Goal: Information Seeking & Learning: Learn about a topic

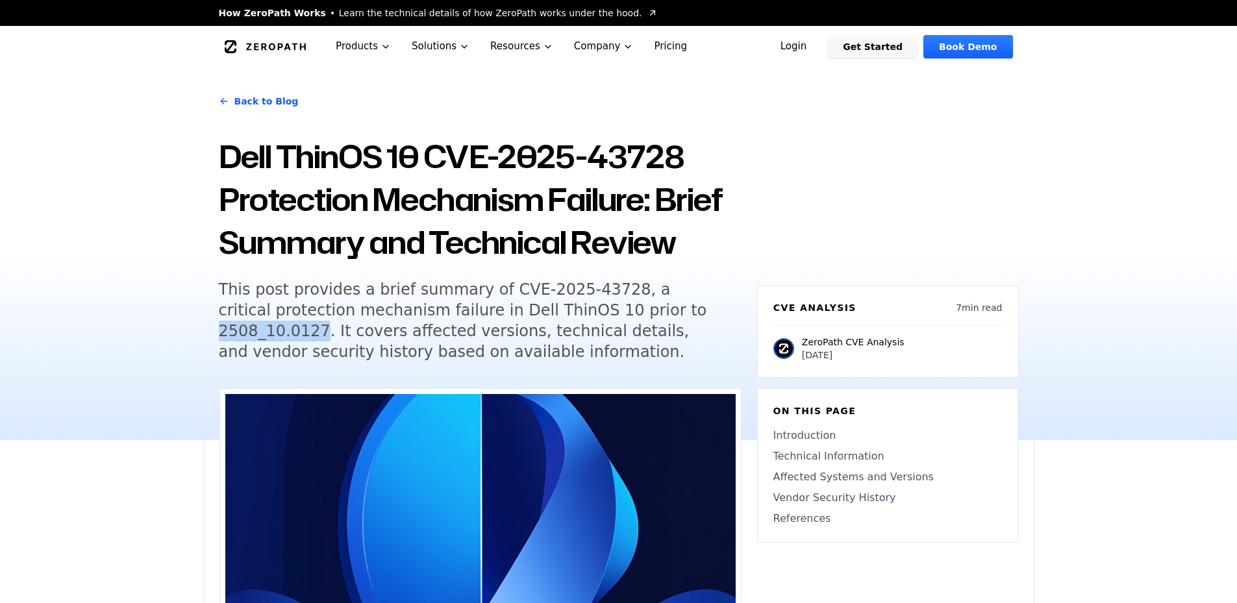
drag, startPoint x: 0, startPoint y: 0, endPoint x: 693, endPoint y: 314, distance: 761.1
click at [693, 314] on h5 "This post provides a brief summary of CVE-2025-43728, a critical protection mec…" at bounding box center [468, 320] width 499 height 83
click at [492, 308] on h5 "This post provides a brief summary of CVE-2025-43728, a critical protection mec…" at bounding box center [468, 320] width 499 height 83
drag, startPoint x: 440, startPoint y: 309, endPoint x: 693, endPoint y: 317, distance: 253.3
click at [693, 317] on h5 "This post provides a brief summary of CVE-2025-43728, a critical protection mec…" at bounding box center [468, 320] width 499 height 83
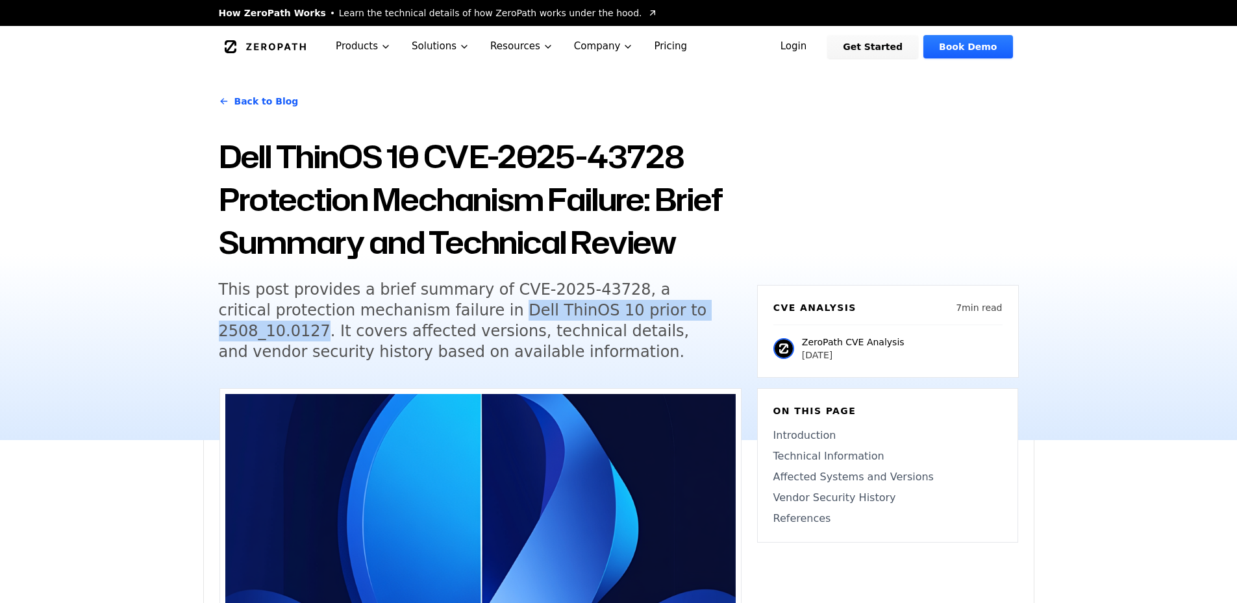
copy h5 "Dell ThinOS 10 prior to 2508_10.0127"
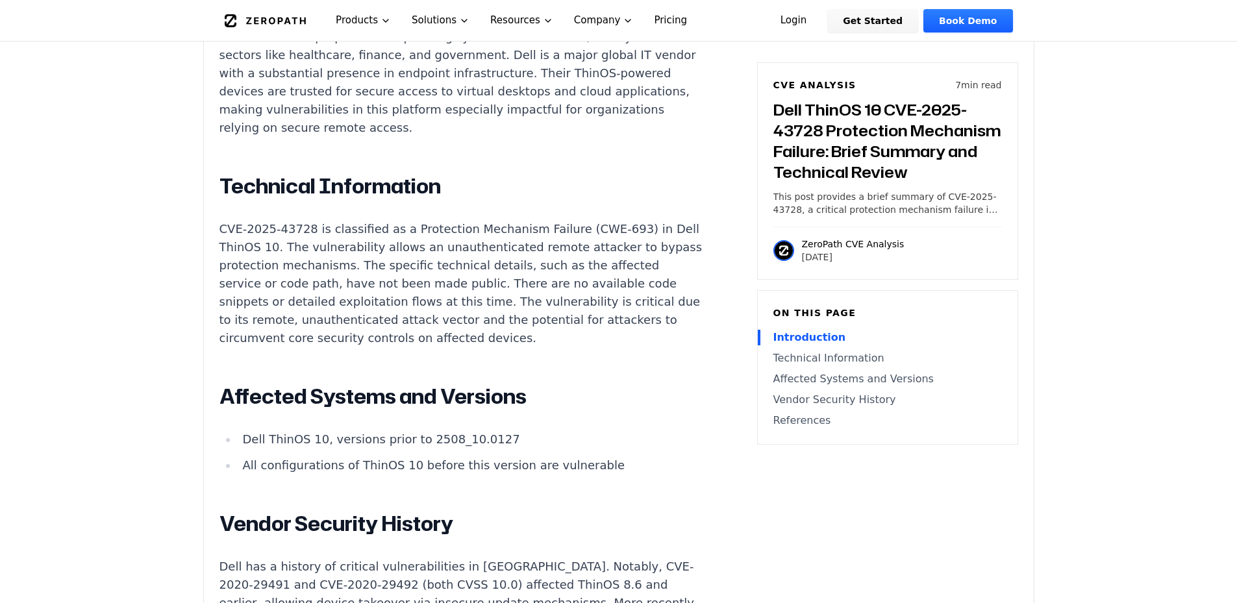
scroll to position [1039, 0]
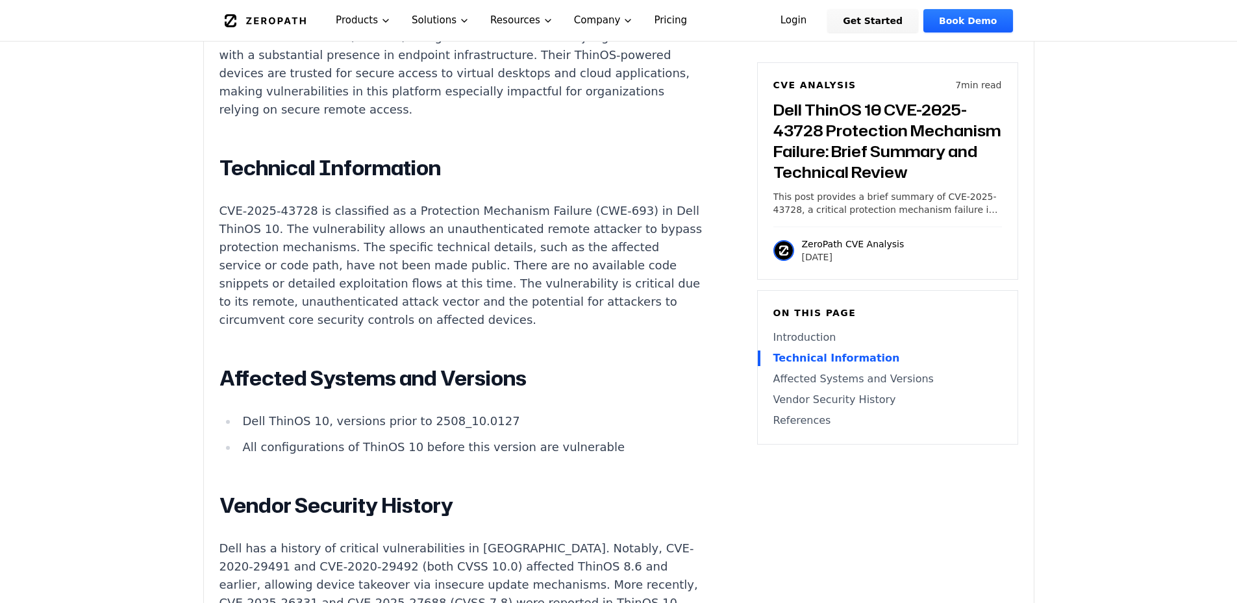
click at [291, 257] on p "CVE-2025-43728 is classified as a Protection Mechanism Failure (CWE-693) in Del…" at bounding box center [460, 265] width 483 height 127
drag, startPoint x: 467, startPoint y: 268, endPoint x: 541, endPoint y: 268, distance: 74.6
click at [541, 268] on p "CVE-2025-43728 is classified as a Protection Mechanism Failure (CWE-693) in Del…" at bounding box center [460, 265] width 483 height 127
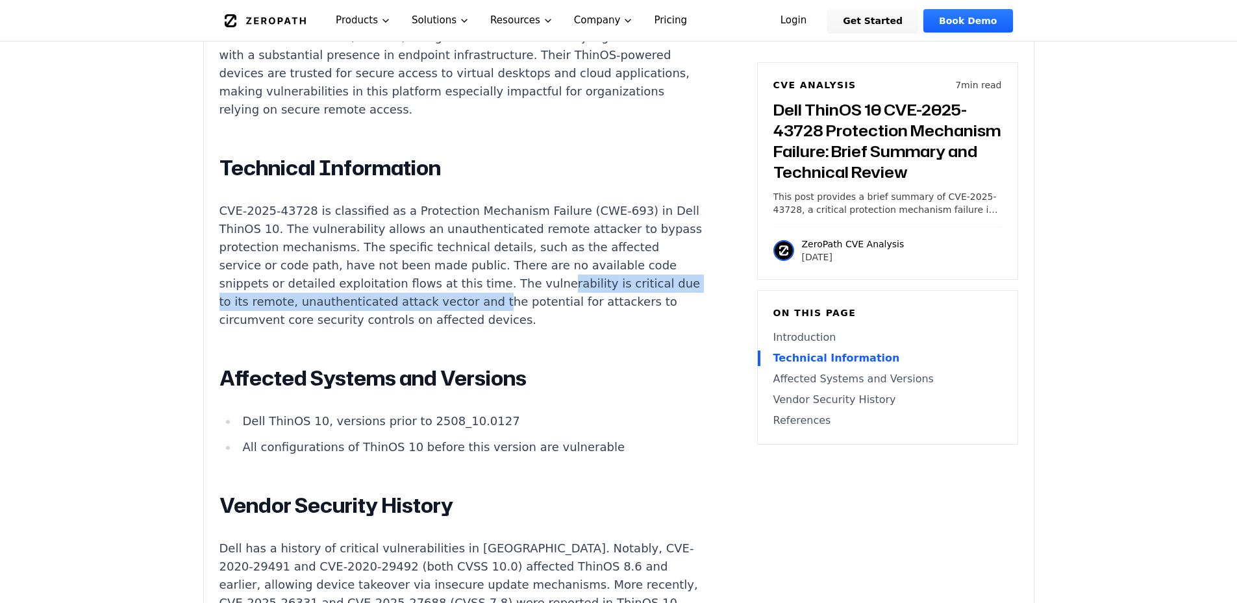
drag, startPoint x: 246, startPoint y: 291, endPoint x: 610, endPoint y: 288, distance: 364.2
click at [610, 288] on p "CVE-2025-43728 is classified as a Protection Mechanism Failure (CWE-693) in Del…" at bounding box center [460, 265] width 483 height 127
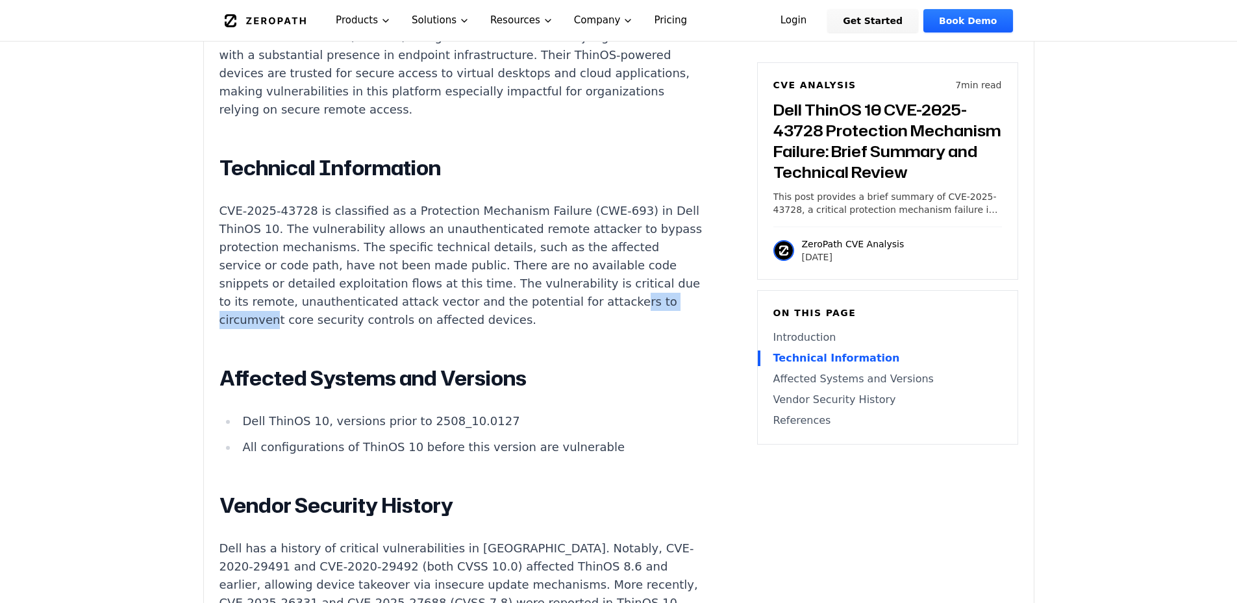
drag, startPoint x: 323, startPoint y: 308, endPoint x: 402, endPoint y: 306, distance: 79.2
click at [402, 306] on p "CVE-2025-43728 is classified as a Protection Mechanism Failure (CWE-693) in Del…" at bounding box center [460, 265] width 483 height 127
click at [441, 290] on p "CVE-2025-43728 is classified as a Protection Mechanism Failure (CWE-693) in Del…" at bounding box center [460, 265] width 483 height 127
drag, startPoint x: 318, startPoint y: 306, endPoint x: 376, endPoint y: 305, distance: 58.4
click at [376, 305] on p "CVE-2025-43728 is classified as a Protection Mechanism Failure (CWE-693) in Del…" at bounding box center [460, 265] width 483 height 127
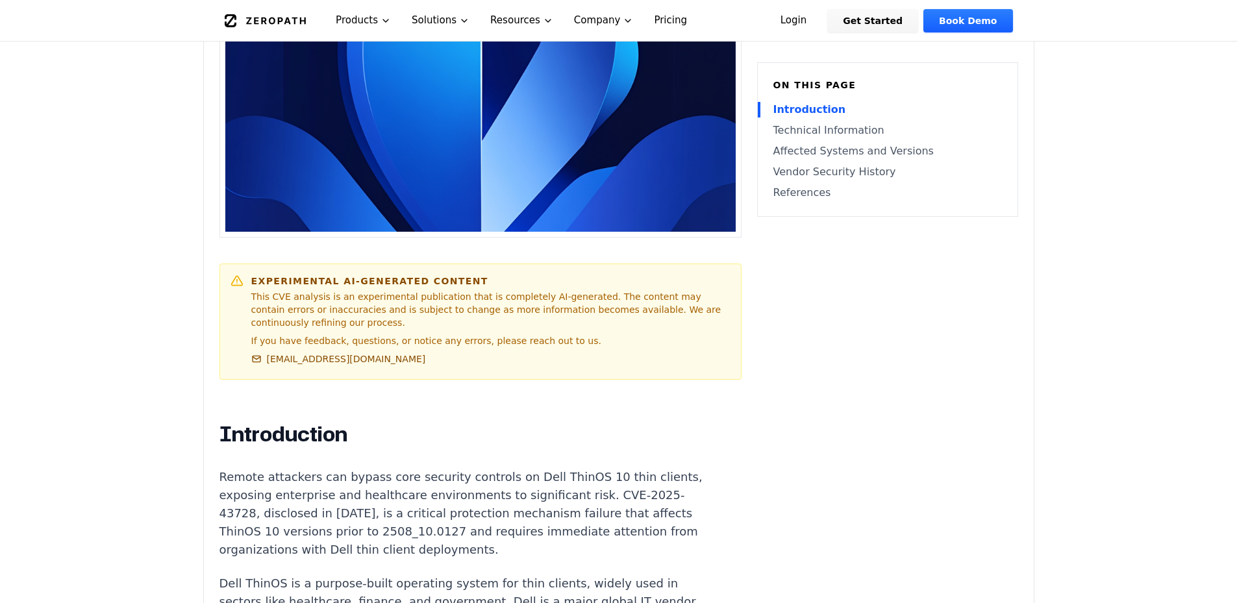
scroll to position [693, 0]
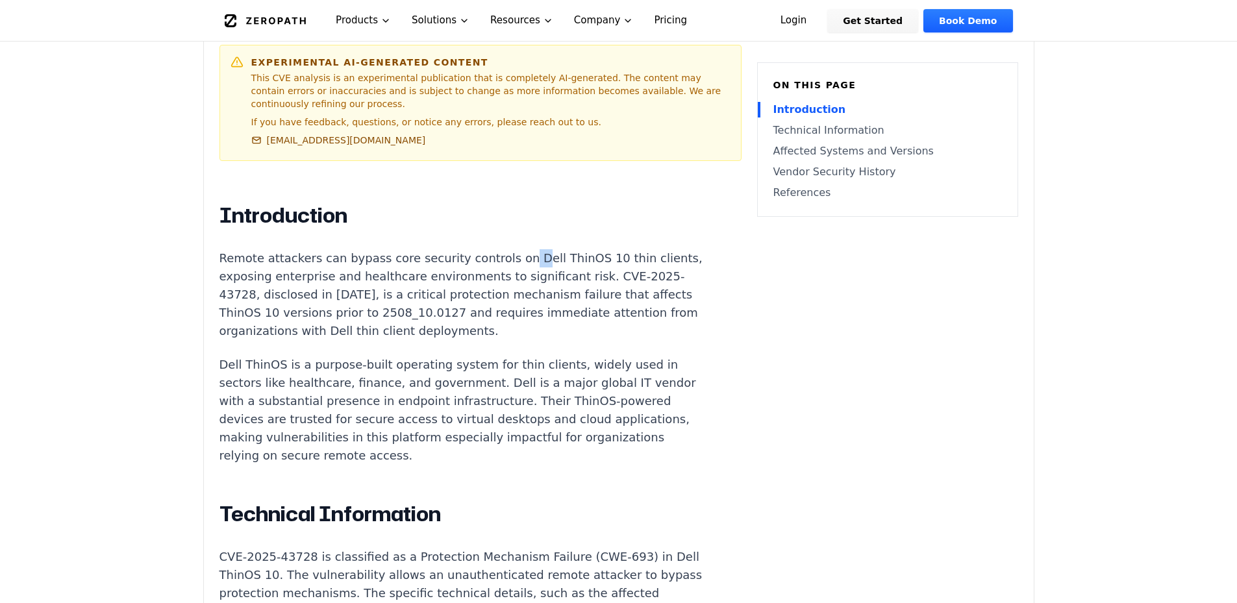
click at [505, 249] on p "Remote attackers can bypass core security controls on Dell ThinOS 10 thin clien…" at bounding box center [460, 294] width 483 height 91
click at [510, 249] on p "Remote attackers can bypass core security controls on Dell ThinOS 10 thin clien…" at bounding box center [460, 294] width 483 height 91
drag, startPoint x: 504, startPoint y: 245, endPoint x: 559, endPoint y: 244, distance: 54.5
click at [559, 249] on p "Remote attackers can bypass core security controls on Dell ThinOS 10 thin clien…" at bounding box center [460, 294] width 483 height 91
copy p "Dell ThinOS"
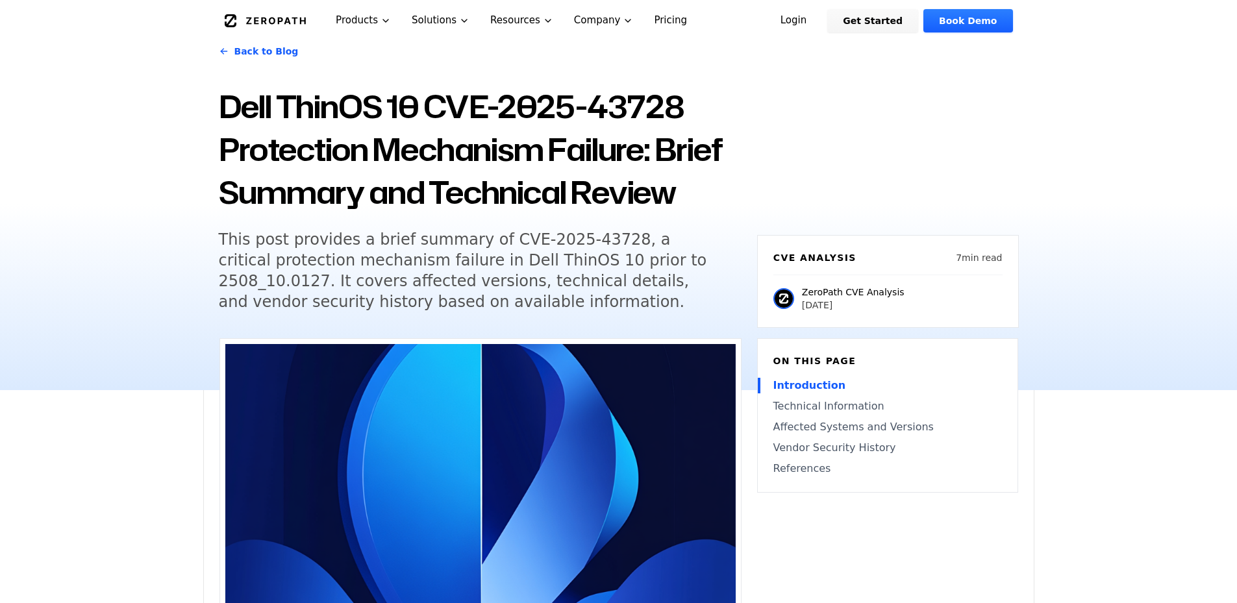
scroll to position [0, 0]
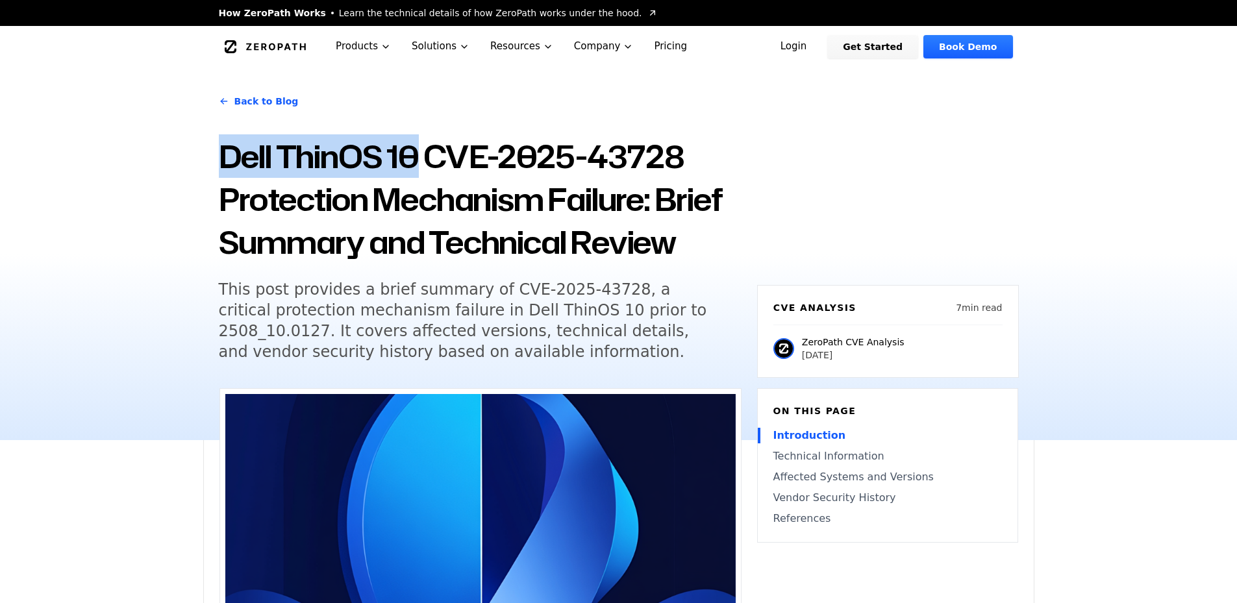
drag, startPoint x: 225, startPoint y: 154, endPoint x: 417, endPoint y: 154, distance: 192.8
click at [417, 154] on h1 "Dell ThinOS 10 CVE-2025-43728 Protection Mechanism Failure: Brief Summary and T…" at bounding box center [480, 199] width 523 height 129
copy h1 "Dell ThinOS 10"
